Goal: Feedback & Contribution: Contribute content

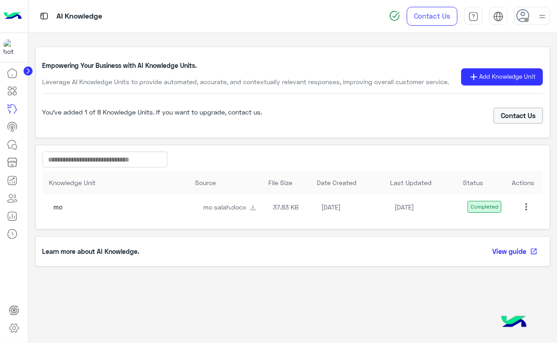
click at [530, 203] on mat-icon "more_vert" at bounding box center [526, 206] width 11 height 11
click at [513, 242] on button "Delete" at bounding box center [506, 249] width 51 height 22
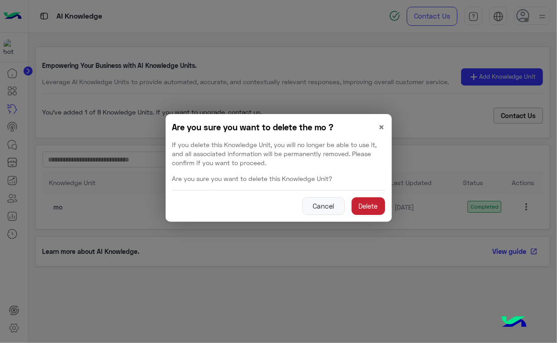
click at [368, 203] on button "Delete" at bounding box center [367, 206] width 33 height 18
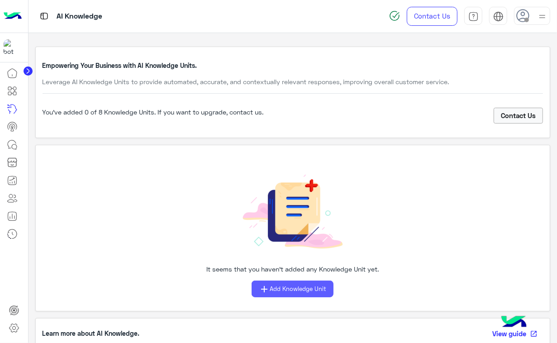
click at [302, 295] on button "add Add Knowledge Unit" at bounding box center [292, 288] width 82 height 17
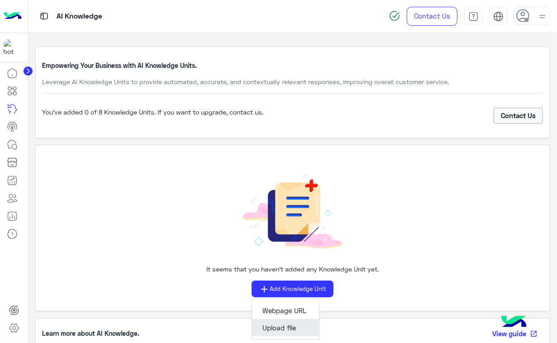
click at [285, 324] on button "Upload file" at bounding box center [285, 327] width 67 height 17
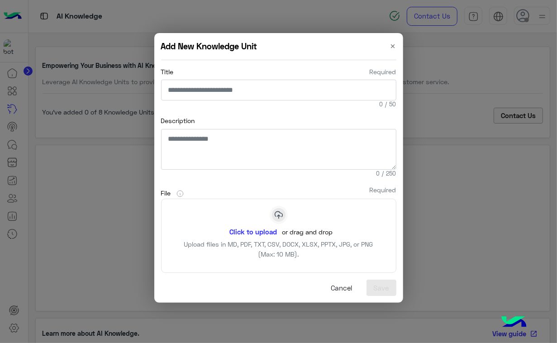
click at [255, 230] on button "Click to upload" at bounding box center [253, 231] width 58 height 15
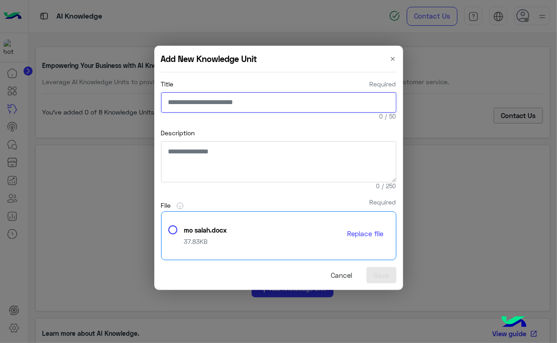
click at [296, 96] on input "Title Required" at bounding box center [278, 102] width 235 height 21
type input "**********"
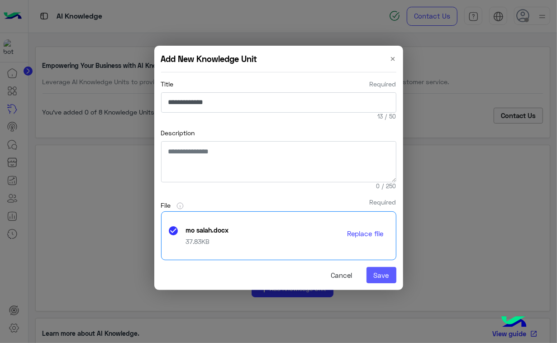
click at [383, 279] on button "Save" at bounding box center [381, 275] width 30 height 16
